Goal: Task Accomplishment & Management: Manage account settings

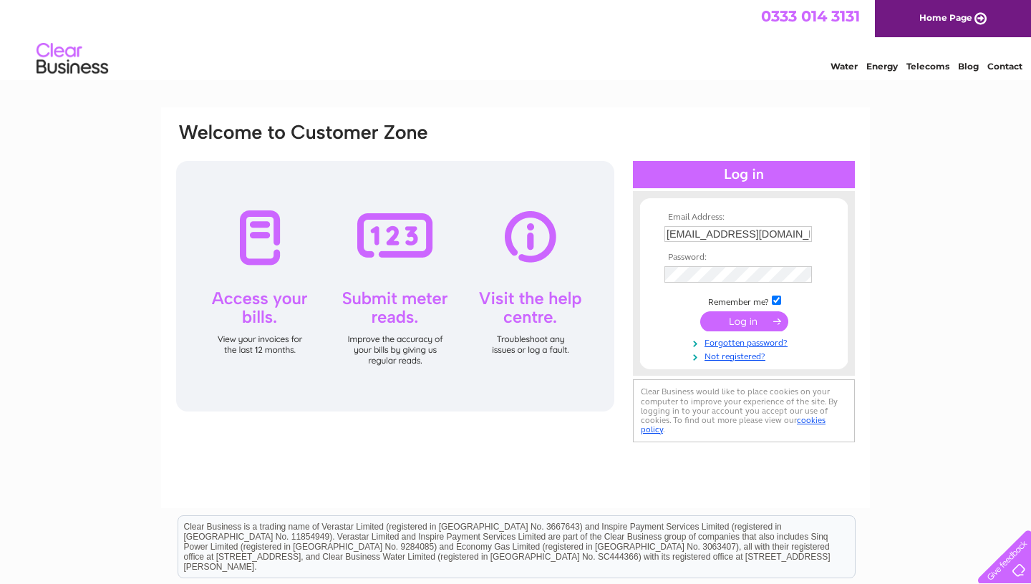
click at [749, 324] on input "submit" at bounding box center [744, 321] width 88 height 20
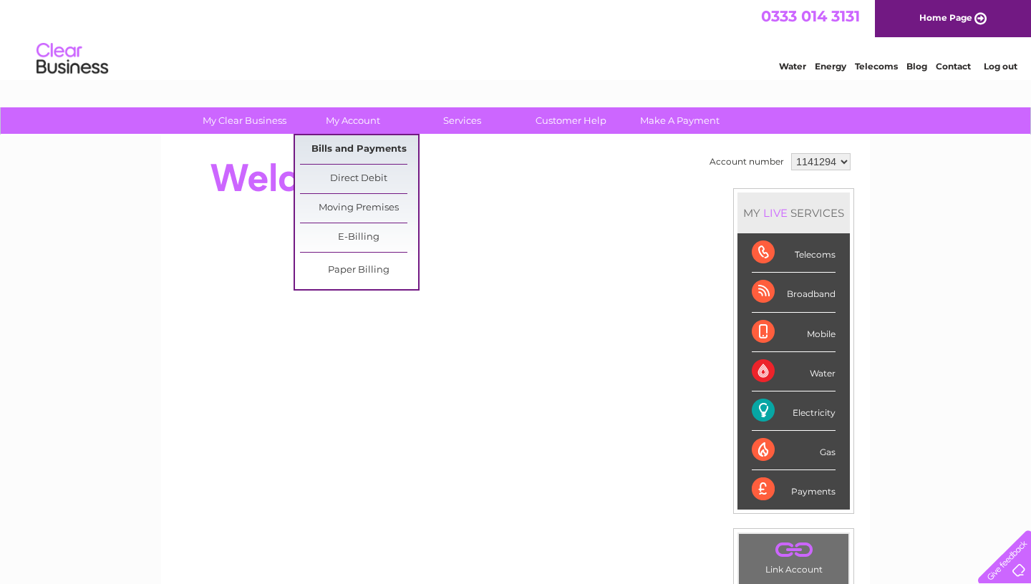
click at [364, 147] on link "Bills and Payments" at bounding box center [359, 149] width 118 height 29
click at [367, 150] on link "Bills and Payments" at bounding box center [359, 149] width 118 height 29
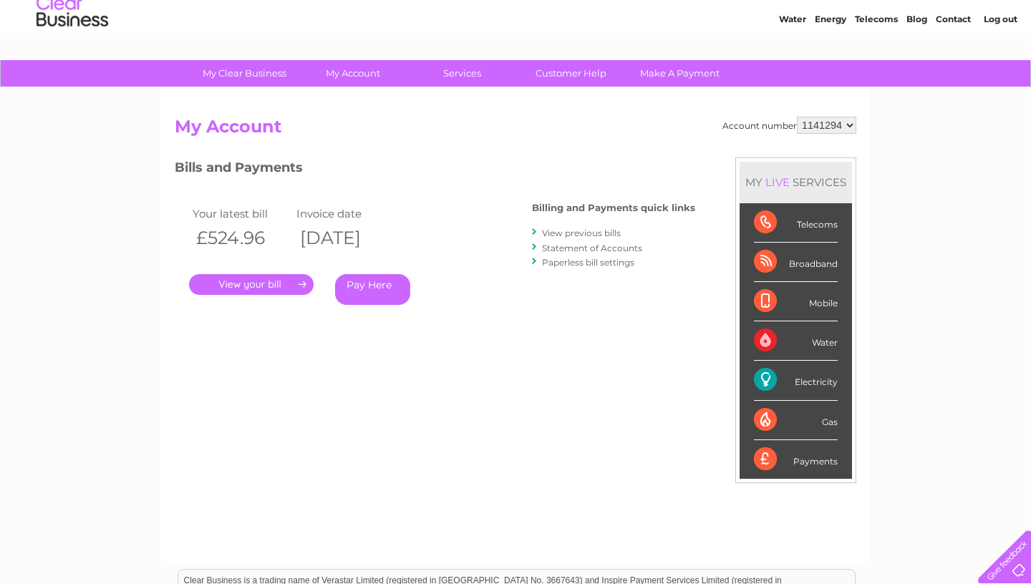
scroll to position [64, 0]
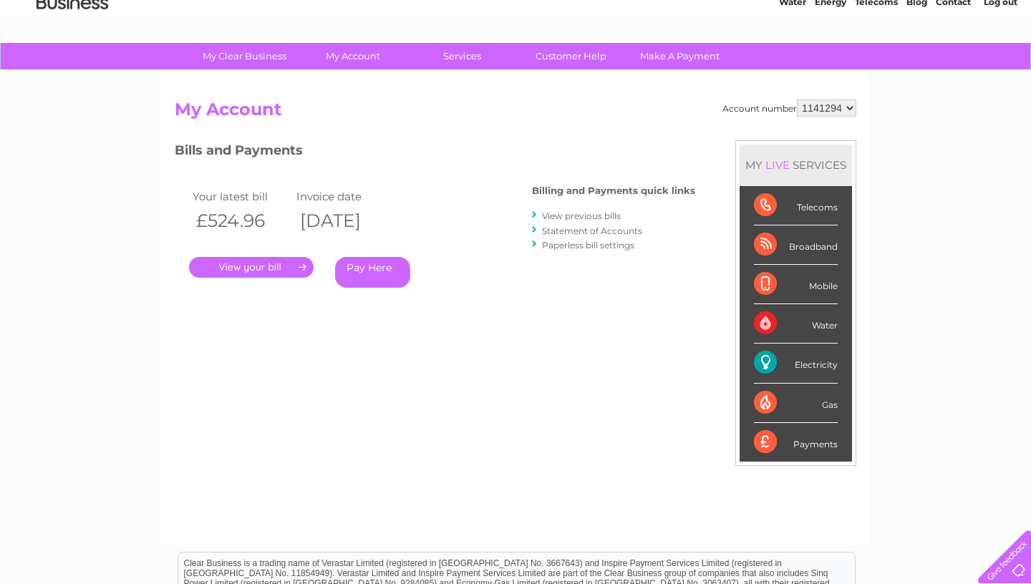
click at [274, 270] on link "." at bounding box center [251, 267] width 125 height 21
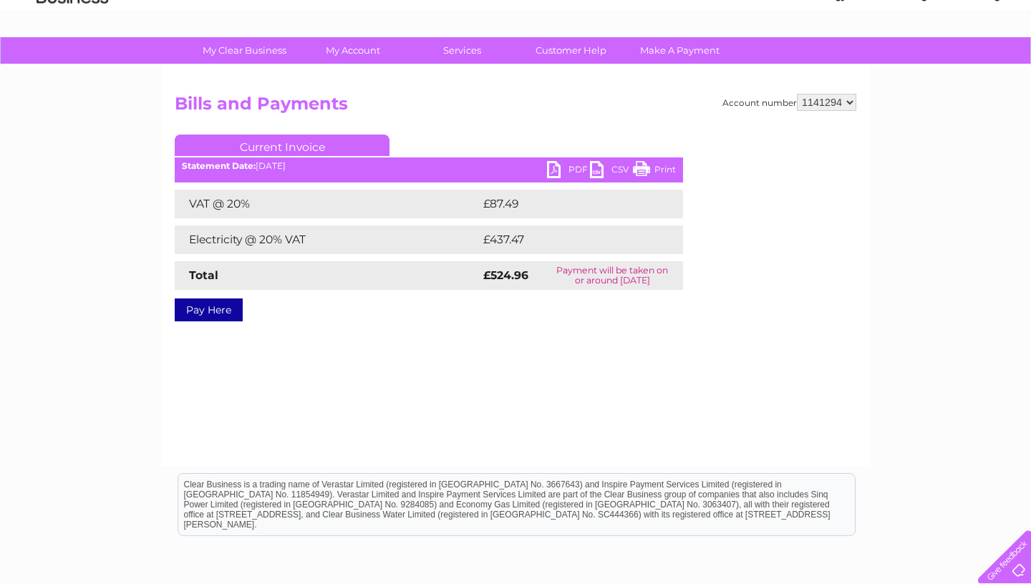
scroll to position [92, 0]
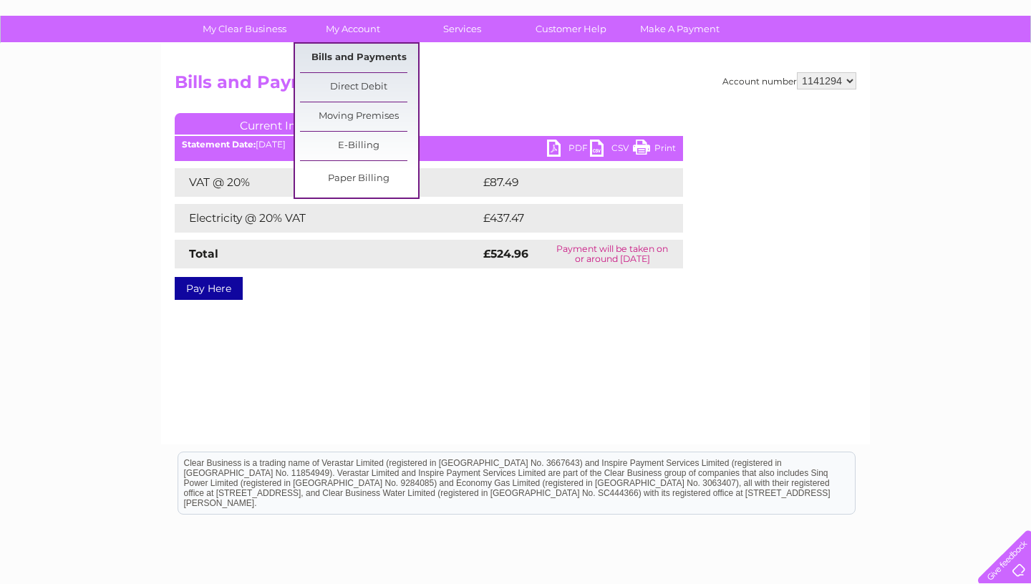
click at [345, 56] on link "Bills and Payments" at bounding box center [359, 58] width 118 height 29
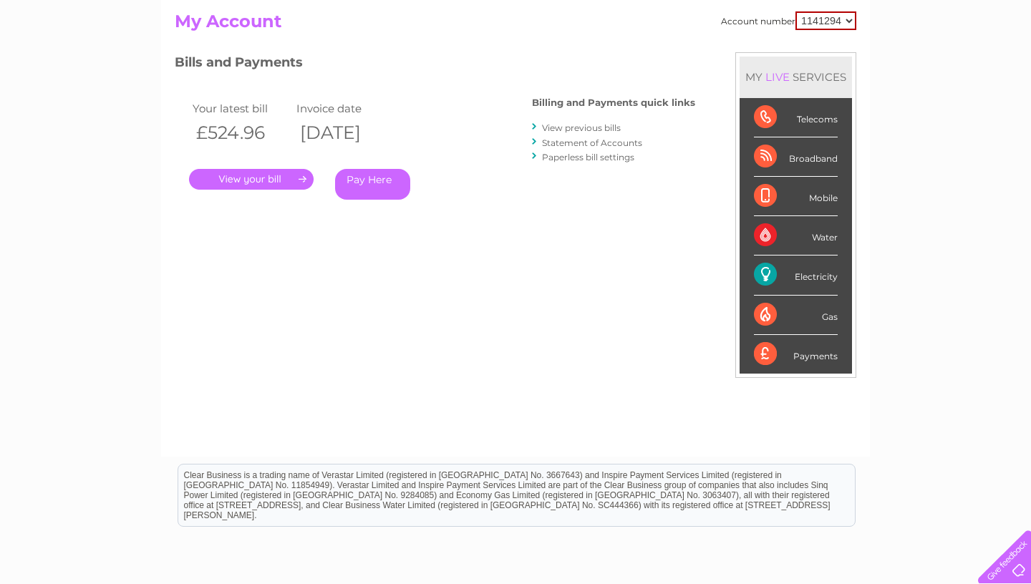
scroll to position [154, 0]
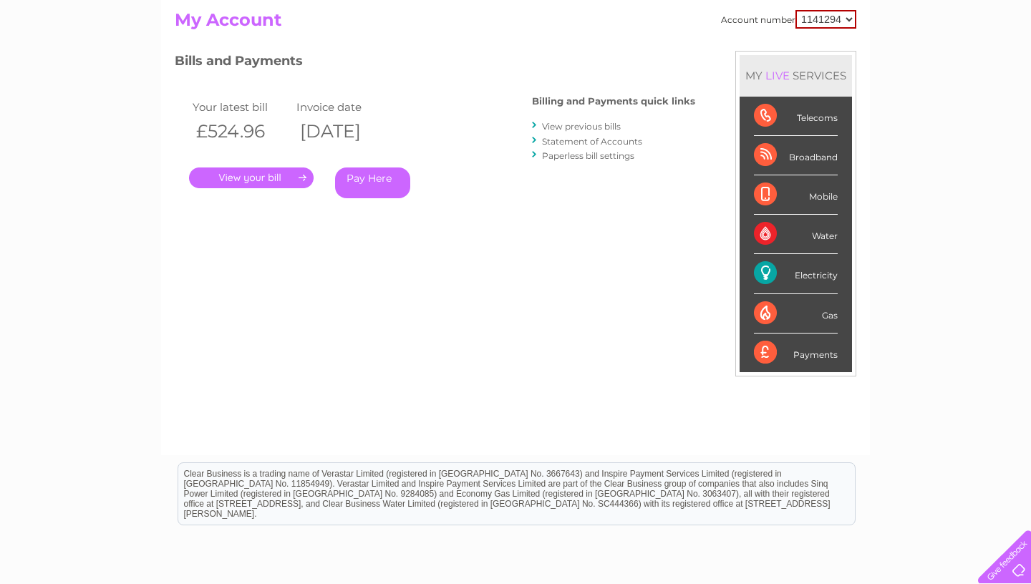
click at [585, 129] on link "View previous bills" at bounding box center [581, 126] width 79 height 11
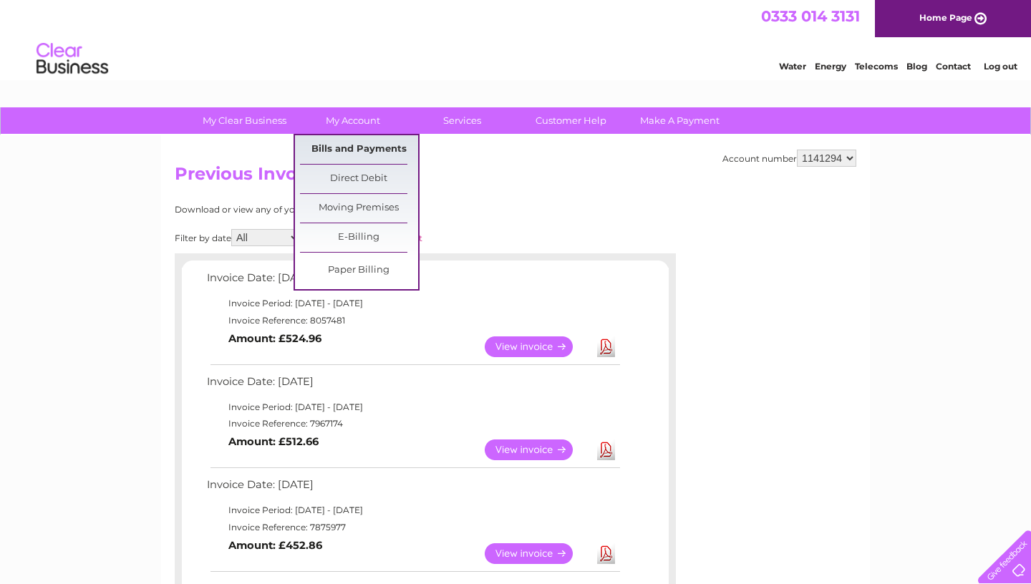
click at [370, 152] on link "Bills and Payments" at bounding box center [359, 149] width 118 height 29
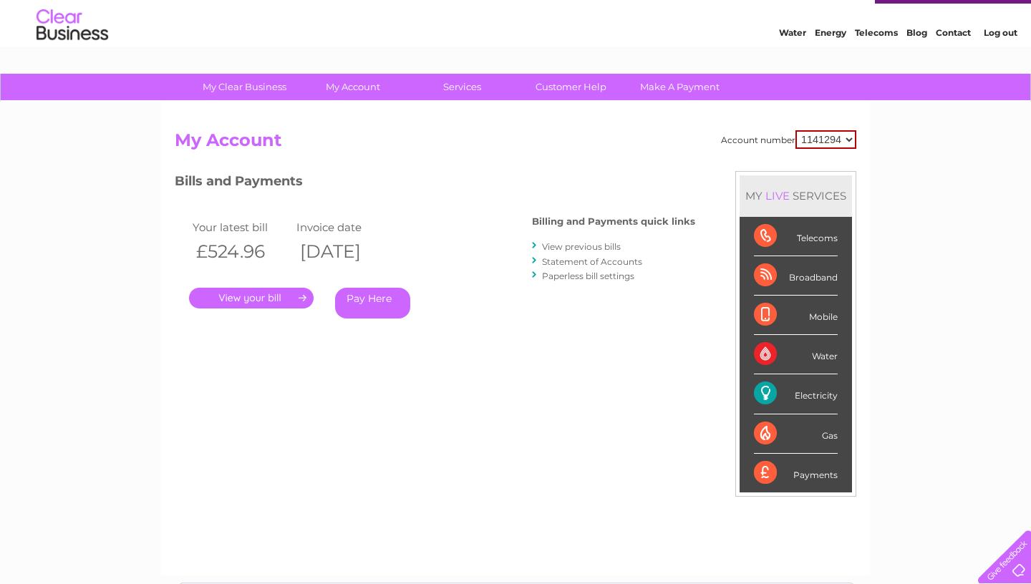
scroll to position [37, 0]
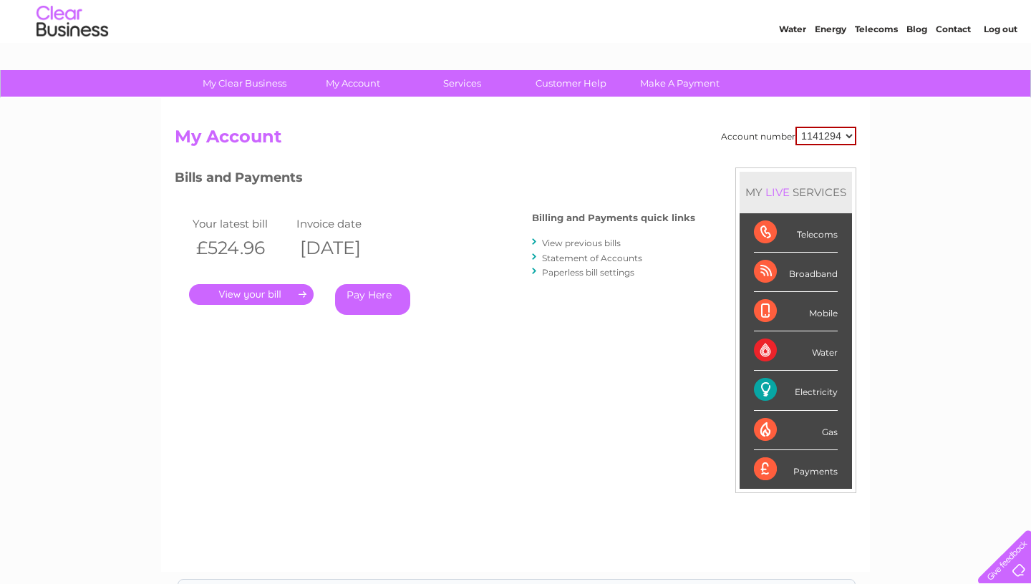
click at [582, 244] on link "View previous bills" at bounding box center [581, 243] width 79 height 11
